Goal: Information Seeking & Learning: Learn about a topic

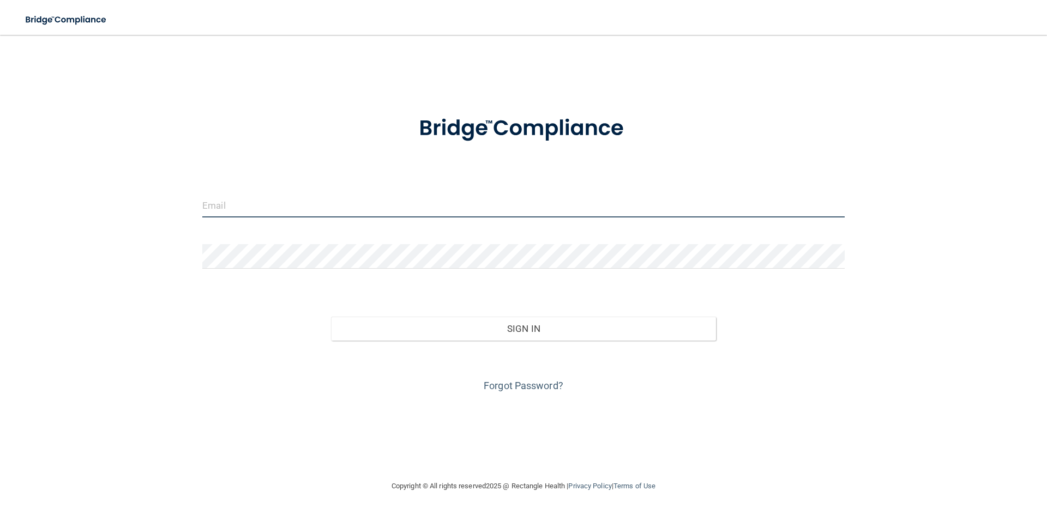
click at [269, 206] on input "email" at bounding box center [523, 205] width 642 height 25
type input "[EMAIL_ADDRESS][DOMAIN_NAME]"
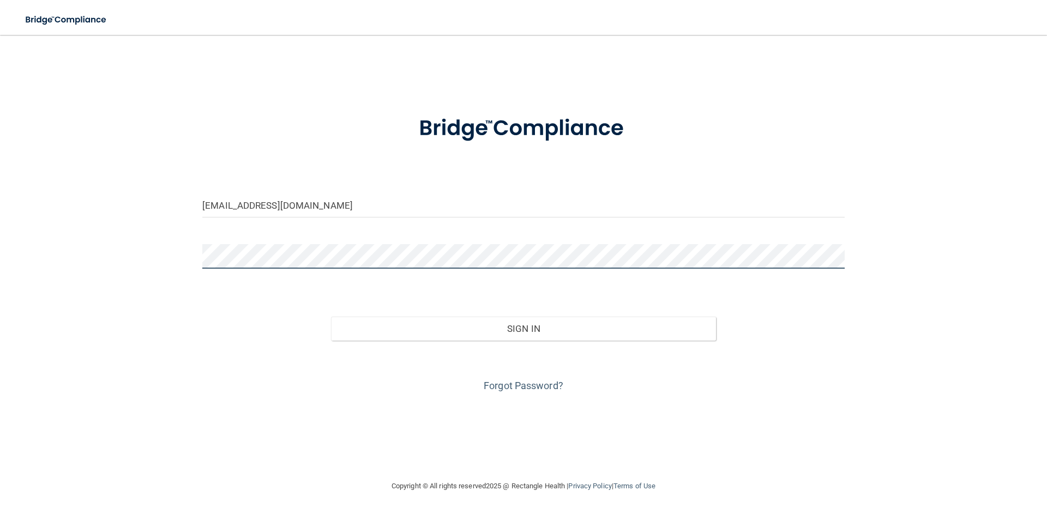
click at [331, 317] on button "Sign In" at bounding box center [524, 329] width 386 height 24
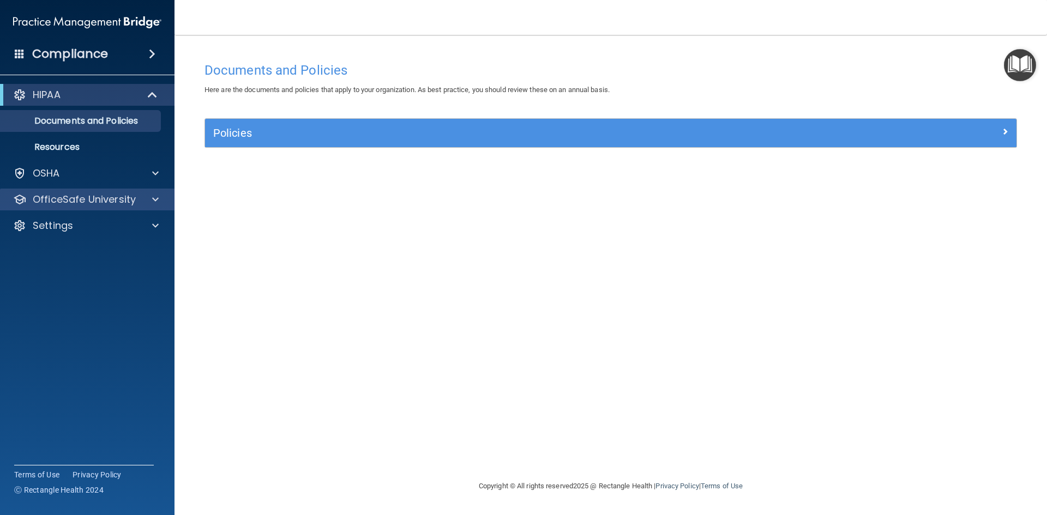
click at [77, 209] on div "OfficeSafe University" at bounding box center [87, 200] width 175 height 22
click at [157, 200] on span at bounding box center [155, 199] width 7 height 13
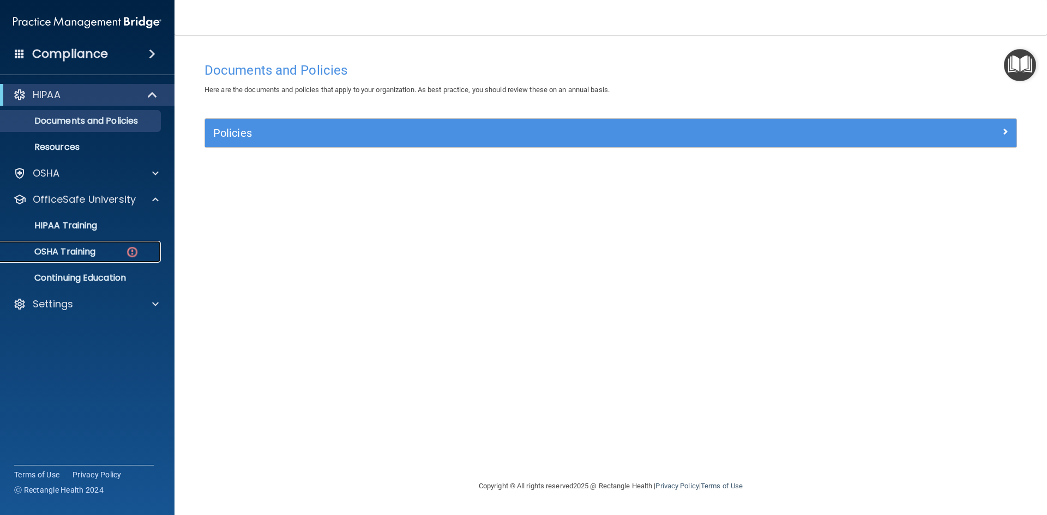
click at [61, 247] on p "OSHA Training" at bounding box center [51, 252] width 88 height 11
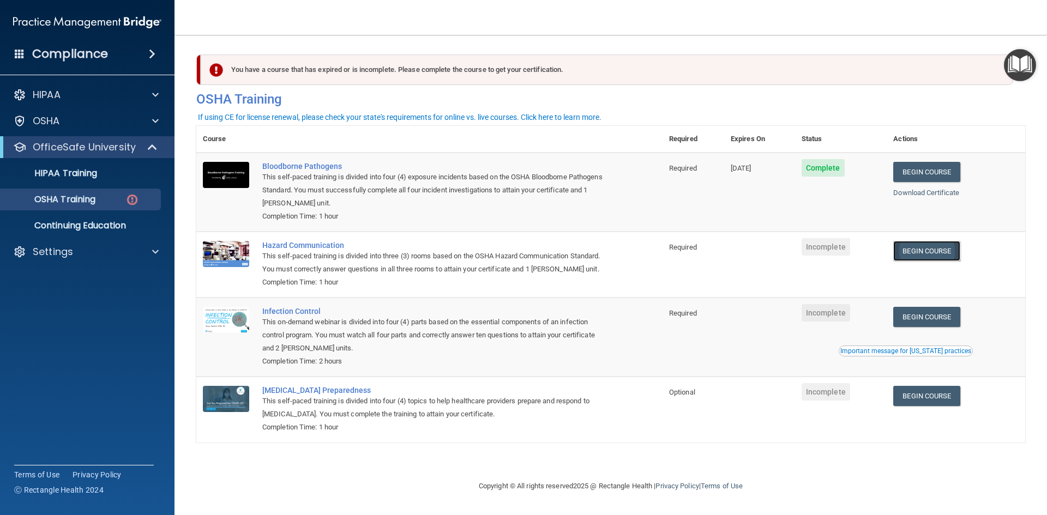
click at [936, 248] on link "Begin Course" at bounding box center [926, 251] width 67 height 20
click at [738, 264] on td at bounding box center [759, 265] width 71 height 66
click at [942, 252] on link "Begin Course" at bounding box center [926, 251] width 67 height 20
click at [41, 175] on p "HIPAA Training" at bounding box center [52, 173] width 90 height 11
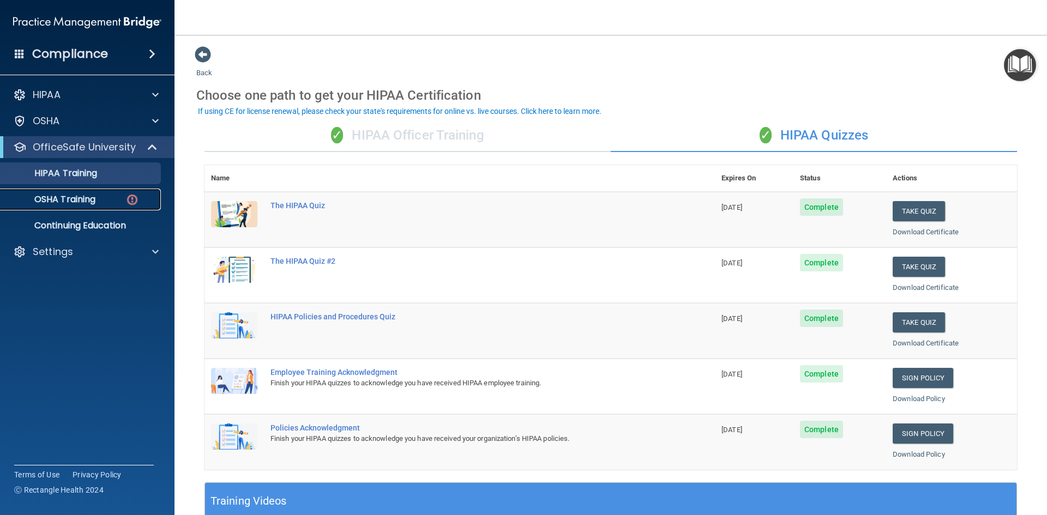
click at [69, 200] on p "OSHA Training" at bounding box center [51, 199] width 88 height 11
